Goal: Information Seeking & Learning: Check status

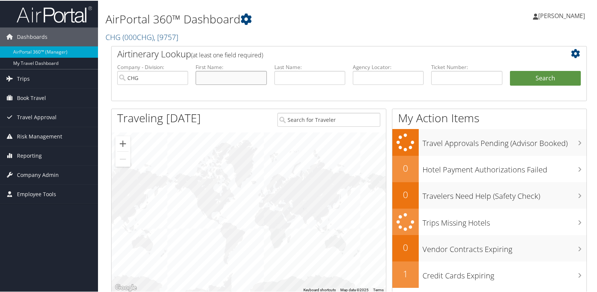
click at [217, 76] on input "text" at bounding box center [231, 77] width 71 height 14
paste input "Chang, Basil"
drag, startPoint x: 216, startPoint y: 78, endPoint x: 229, endPoint y: 77, distance: 12.8
click at [229, 77] on input "Chang, Basil" at bounding box center [231, 77] width 71 height 14
click at [213, 78] on input "Chang, Basil" at bounding box center [231, 77] width 71 height 14
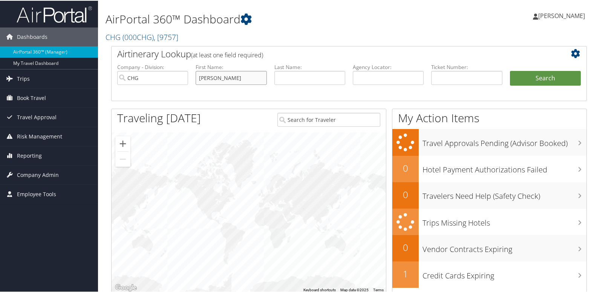
drag, startPoint x: 216, startPoint y: 78, endPoint x: 194, endPoint y: 82, distance: 22.9
click at [194, 82] on li "First Name: Chang, Basil" at bounding box center [231, 80] width 78 height 35
type input "Basil"
click at [284, 75] on input "text" at bounding box center [309, 77] width 71 height 14
paste input "Chang,"
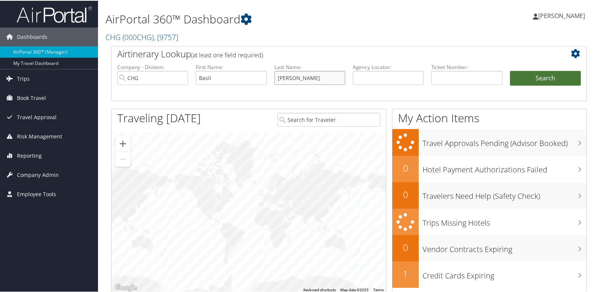
type input "Chang"
click at [524, 78] on button "Search" at bounding box center [545, 77] width 71 height 15
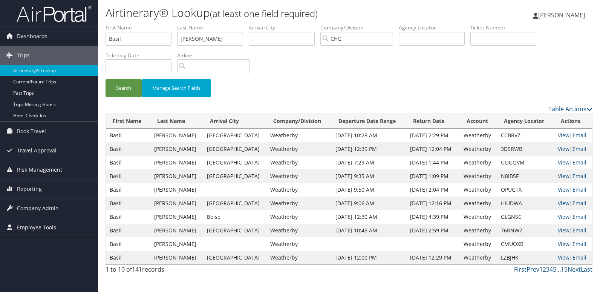
click at [558, 243] on link "View" at bounding box center [564, 243] width 12 height 7
click at [345, 192] on td "Aug 19, 2024 9:50 AM" at bounding box center [369, 190] width 75 height 14
click at [559, 191] on link "View" at bounding box center [564, 189] width 12 height 7
drag, startPoint x: 203, startPoint y: 37, endPoint x: 102, endPoint y: 50, distance: 102.6
click at [105, 50] on form "First Name Basil Last Name Chang Departure City Arrival City Company/Division C…" at bounding box center [348, 64] width 487 height 81
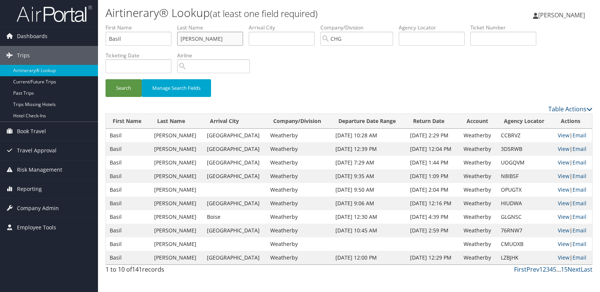
paste input "ukwurah, Vivian"
drag, startPoint x: 228, startPoint y: 38, endPoint x: 210, endPoint y: 40, distance: 17.8
click at [210, 40] on input "Chukwurah, Vivian" at bounding box center [210, 39] width 66 height 14
type input "Chukwurah"
drag, startPoint x: 135, startPoint y: 39, endPoint x: 10, endPoint y: 56, distance: 125.5
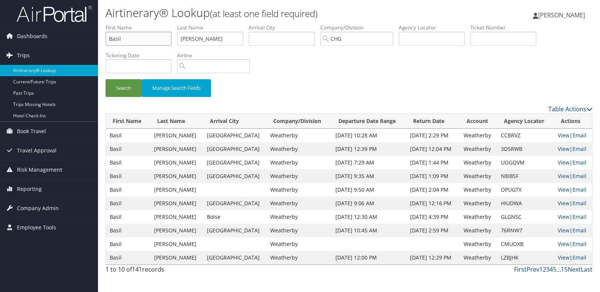
click at [11, 56] on div "Dashboards AirPortal 360™ (Manager) My Travel Dashboard Trips Airtinerary® Look…" at bounding box center [300, 146] width 600 height 292
paste input ", Vivian"
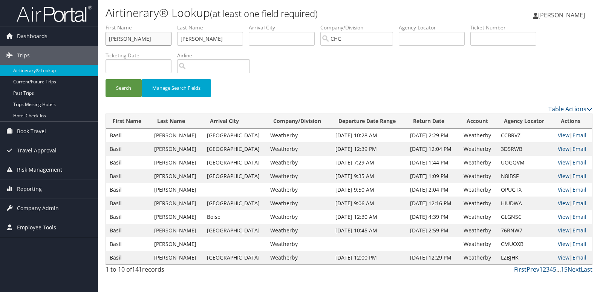
type input "Vivian"
click at [105, 79] on button "Search" at bounding box center [123, 88] width 36 height 18
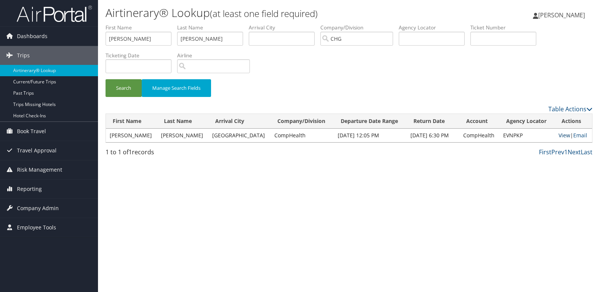
click at [563, 135] on link "View" at bounding box center [564, 134] width 12 height 7
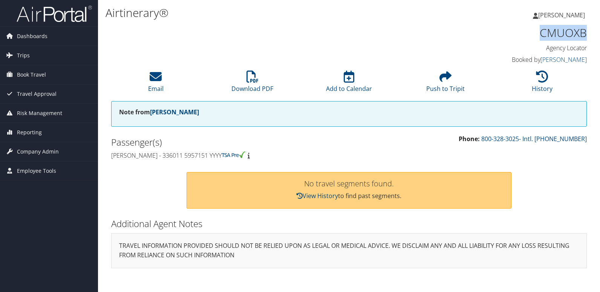
drag, startPoint x: 587, startPoint y: 31, endPoint x: 536, endPoint y: 32, distance: 50.9
click at [536, 32] on div "CMUOXB Agency Locator Agency Locator CMUOXB Booked by Crystal Allen Booked by C…" at bounding box center [532, 45] width 122 height 43
copy h1 "CMUOXB"
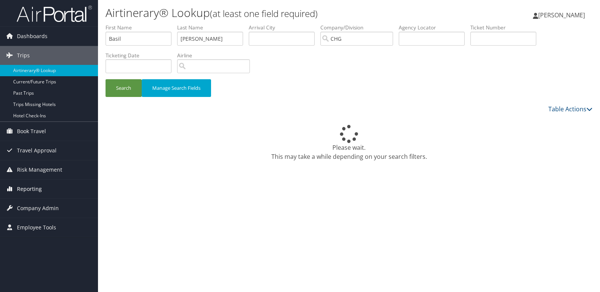
click at [31, 188] on span "Reporting" at bounding box center [29, 188] width 25 height 19
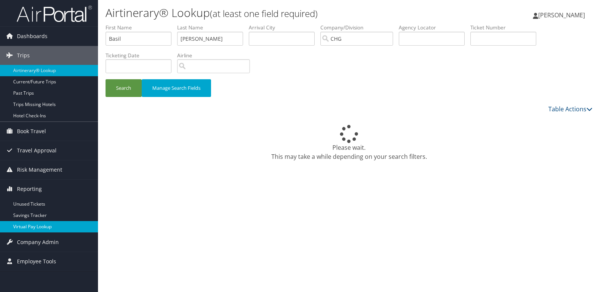
click at [19, 229] on link "Virtual Pay Lookup" at bounding box center [49, 226] width 98 height 11
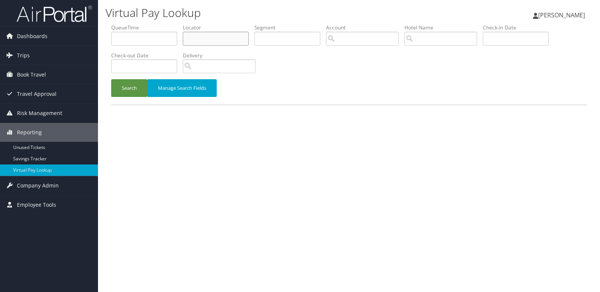
click at [216, 43] on input "text" at bounding box center [216, 39] width 66 height 14
paste input "CMUOXB"
type input "CMUOXB"
click at [116, 92] on button "Search" at bounding box center [129, 88] width 36 height 18
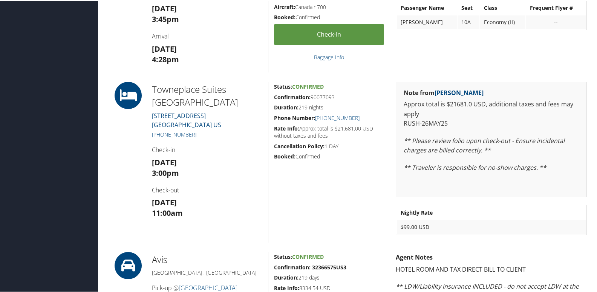
scroll to position [414, 0]
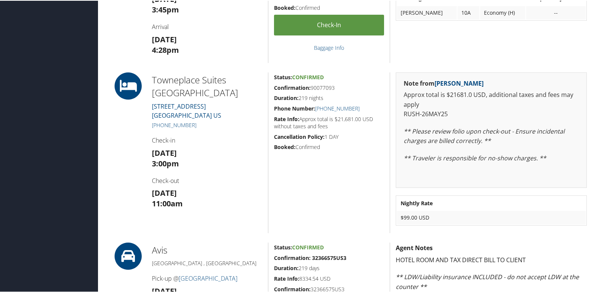
drag, startPoint x: 338, startPoint y: 86, endPoint x: 270, endPoint y: 89, distance: 67.5
click at [270, 89] on div "Status: Confirmed Confirmation: 90077093 Duration: 219 nights Phone Number: [PH…" at bounding box center [329, 152] width 122 height 161
copy h5 "Confirmation: 90077093"
